Goal: Information Seeking & Learning: Learn about a topic

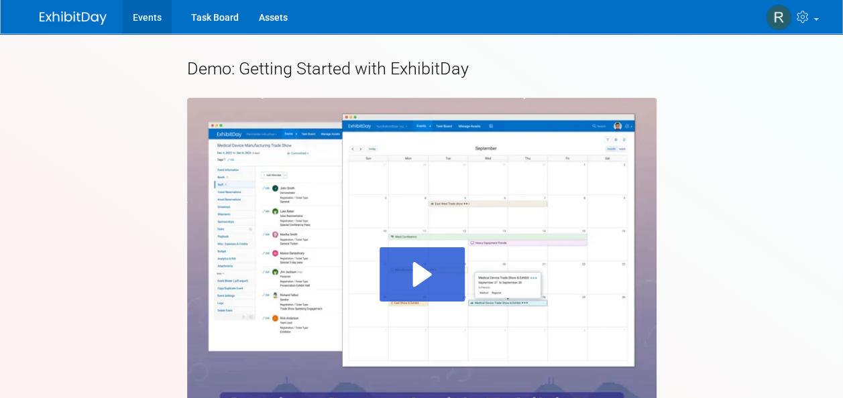
click at [142, 19] on link "Events" at bounding box center [147, 17] width 49 height 34
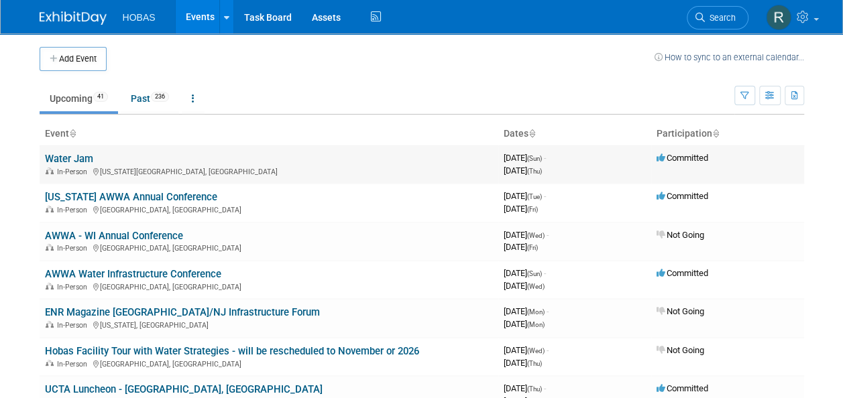
click at [80, 158] on link "Water Jam" at bounding box center [69, 159] width 48 height 12
click at [162, 191] on link "[US_STATE] AWWA Annual Conference" at bounding box center [131, 197] width 172 height 12
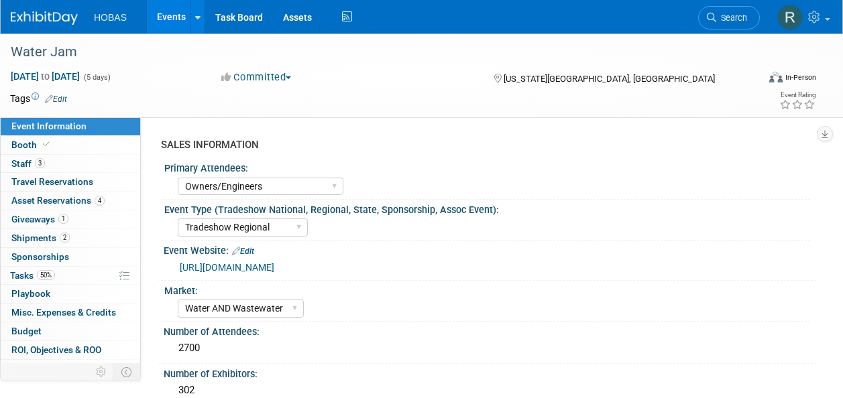
select select "Owners/Engineers"
select select "Tradeshow Regional"
select select "Water AND Wastewater"
select select "Exhibiting"
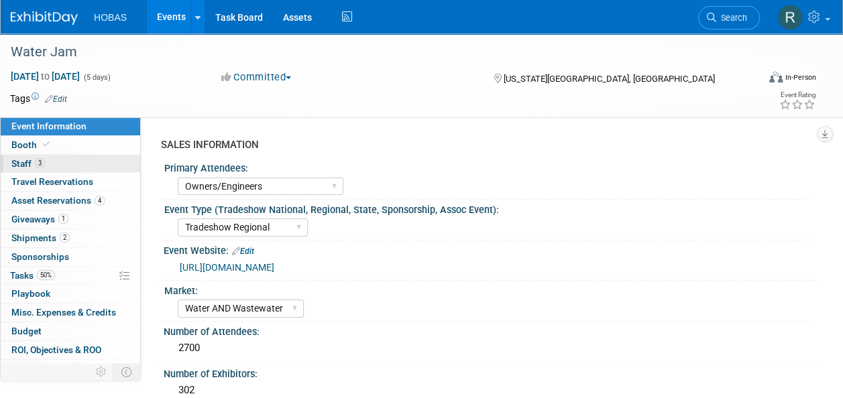
click at [97, 168] on link "3 Staff 3" at bounding box center [70, 164] width 139 height 18
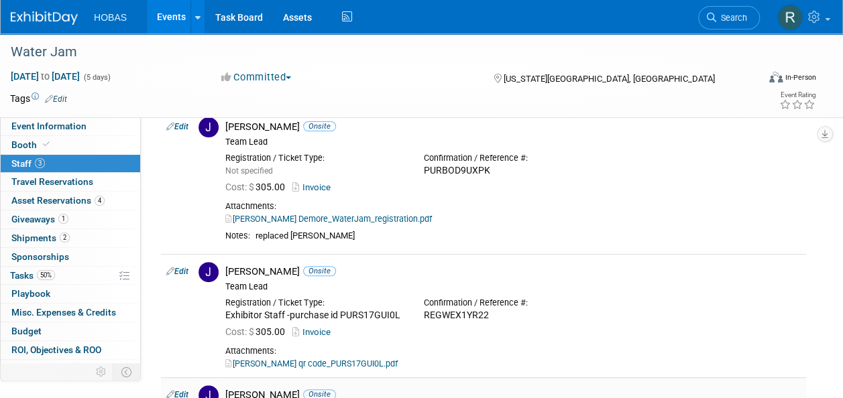
scroll to position [61, 0]
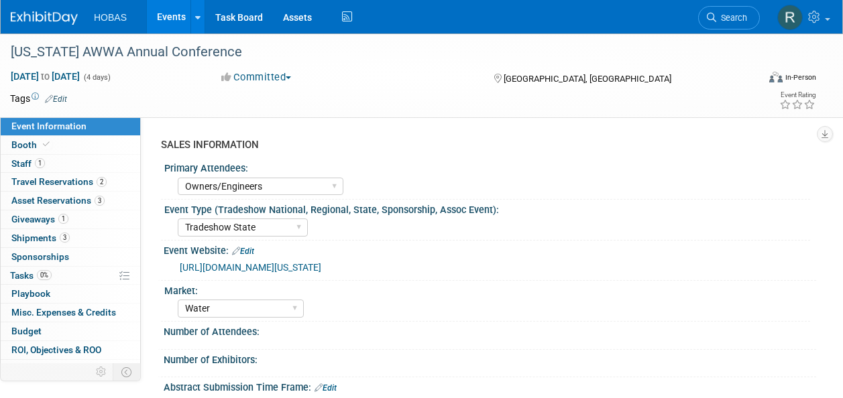
select select "Owners/Engineers"
select select "Tradeshow State"
select select "Water"
select select "Exhibiting"
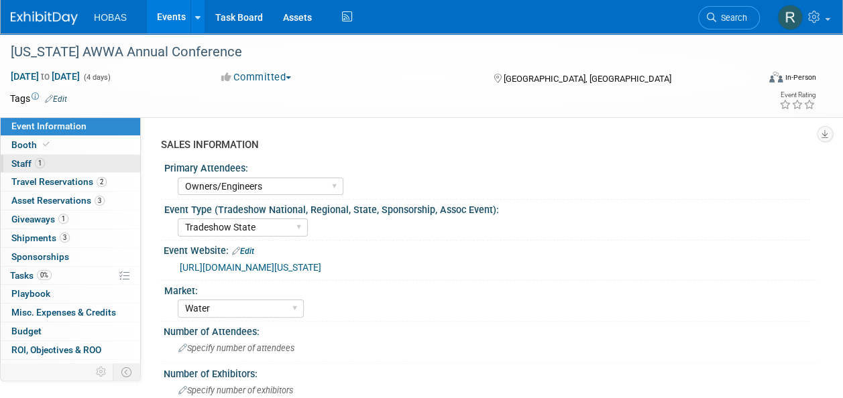
click at [54, 169] on link "1 Staff 1" at bounding box center [70, 164] width 139 height 18
